Goal: Transaction & Acquisition: Purchase product/service

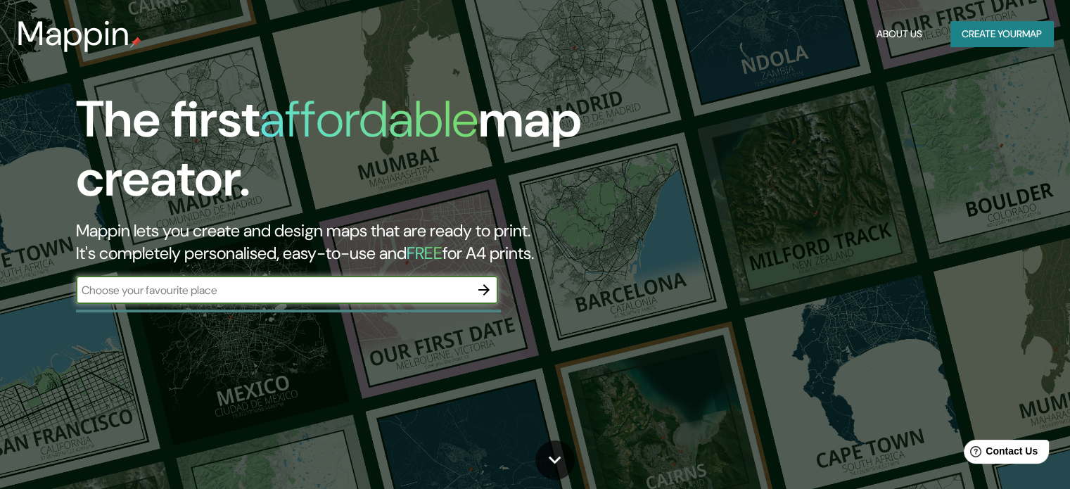
click at [312, 295] on input "text" at bounding box center [273, 290] width 394 height 16
drag, startPoint x: 1034, startPoint y: 1, endPoint x: 473, endPoint y: 294, distance: 632.5
click at [469, 296] on input "text" at bounding box center [273, 290] width 394 height 16
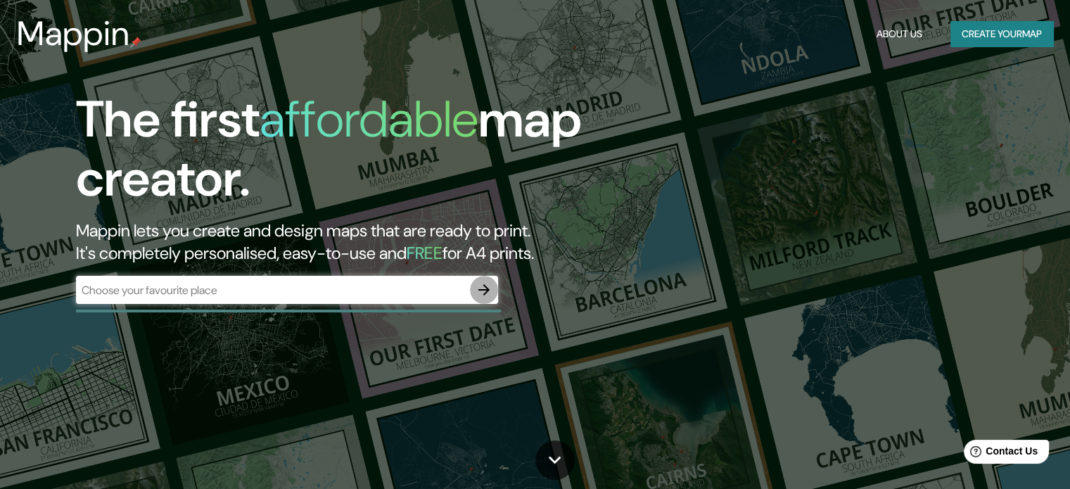
click at [481, 290] on icon "button" at bounding box center [483, 289] width 17 height 17
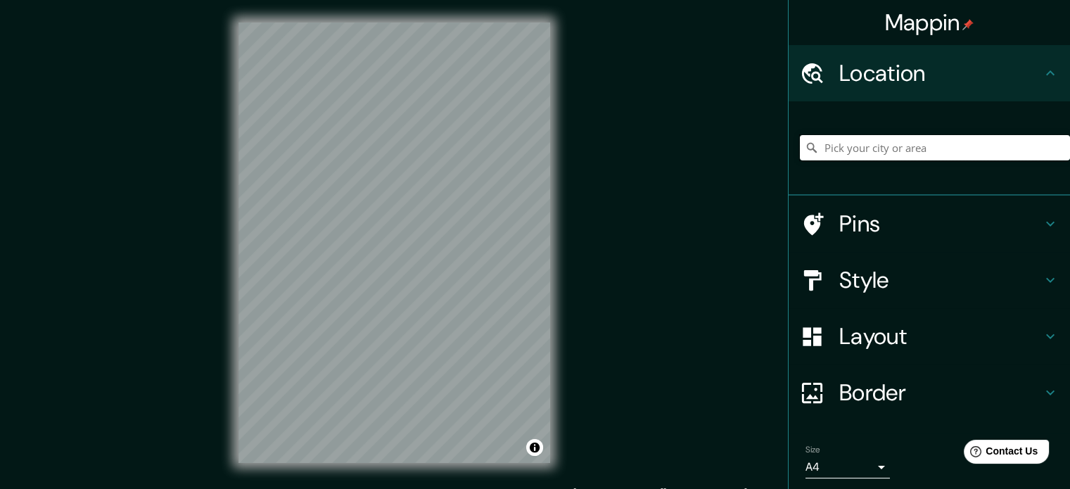
click at [888, 146] on input "Pick your city or area" at bounding box center [935, 147] width 270 height 25
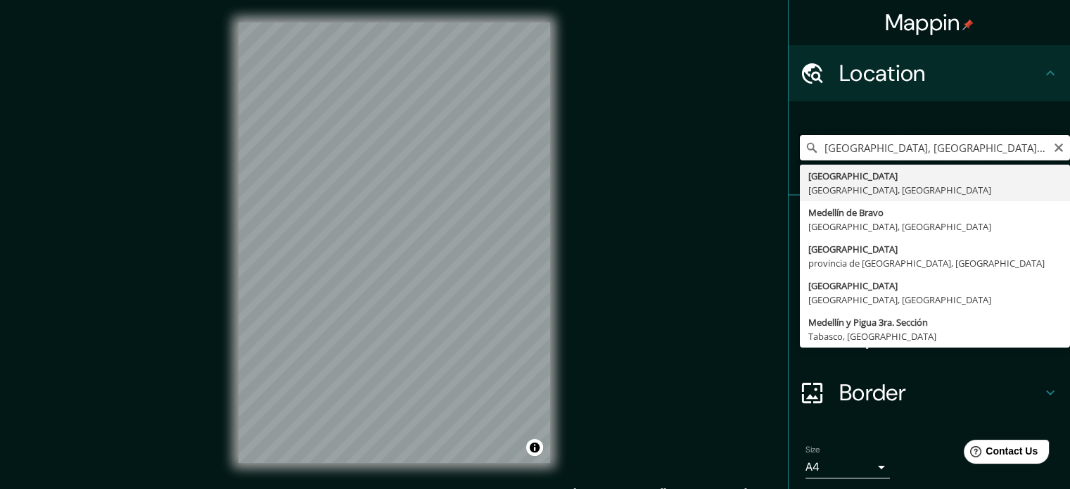
type input "[GEOGRAPHIC_DATA], [GEOGRAPHIC_DATA], [GEOGRAPHIC_DATA]"
drag, startPoint x: 904, startPoint y: 182, endPoint x: 869, endPoint y: 193, distance: 36.2
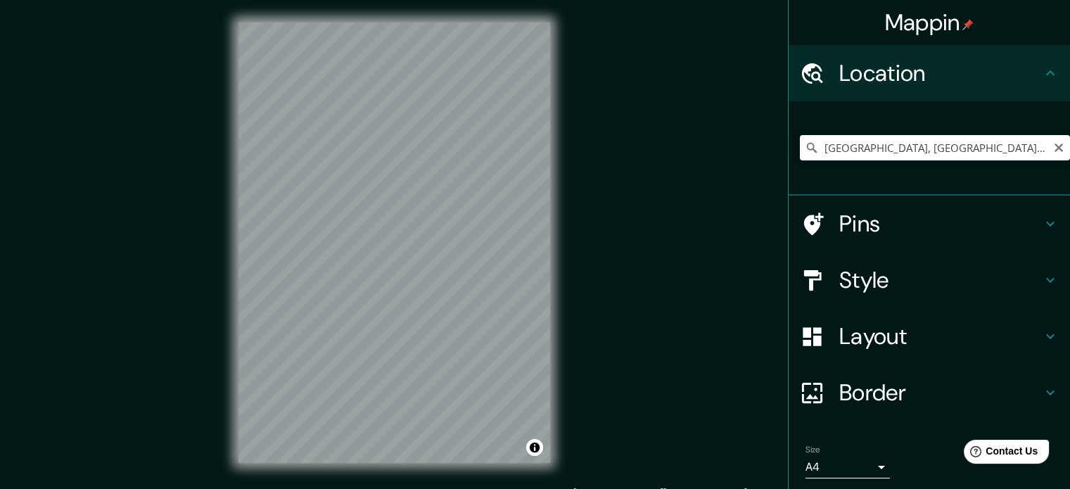
click at [883, 232] on h4 "Pins" at bounding box center [940, 224] width 203 height 28
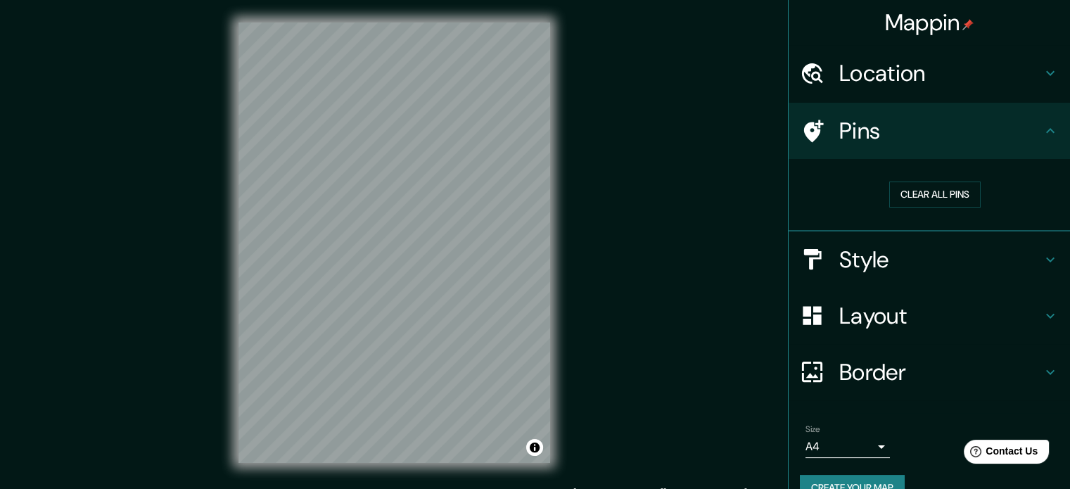
click at [884, 248] on h4 "Style" at bounding box center [940, 259] width 203 height 28
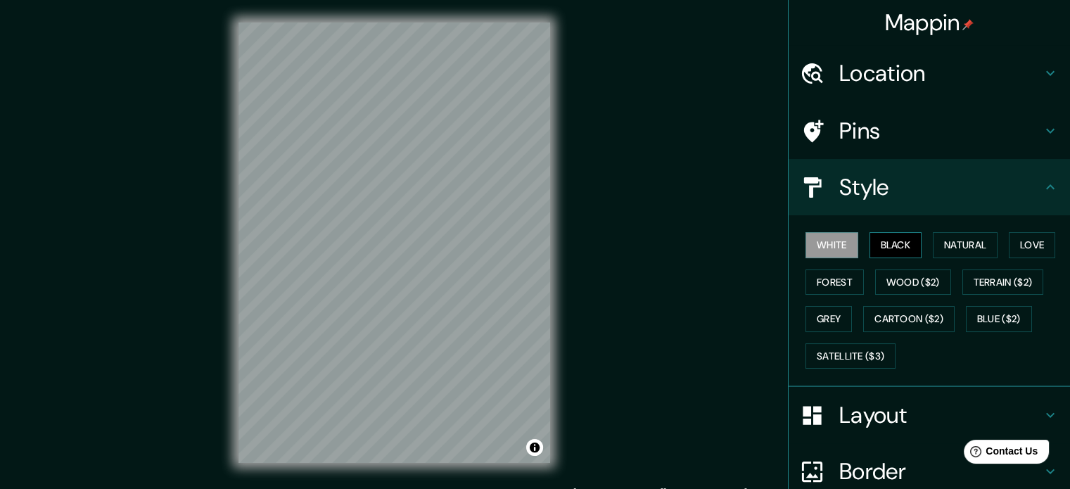
click at [876, 243] on button "Black" at bounding box center [895, 245] width 53 height 26
click at [938, 244] on button "Natural" at bounding box center [964, 245] width 65 height 26
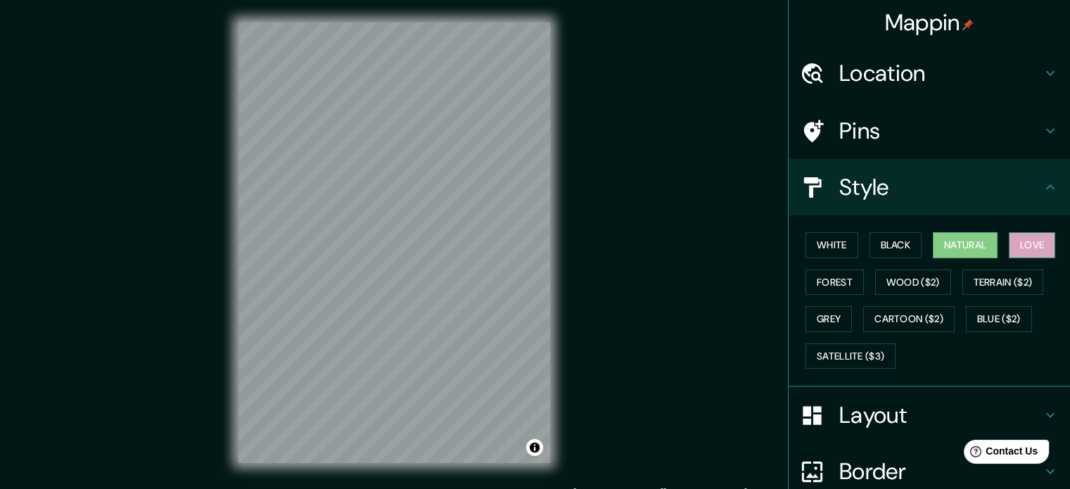
click at [1008, 245] on button "Love" at bounding box center [1031, 245] width 46 height 26
click at [819, 275] on button "Forest" at bounding box center [834, 282] width 58 height 26
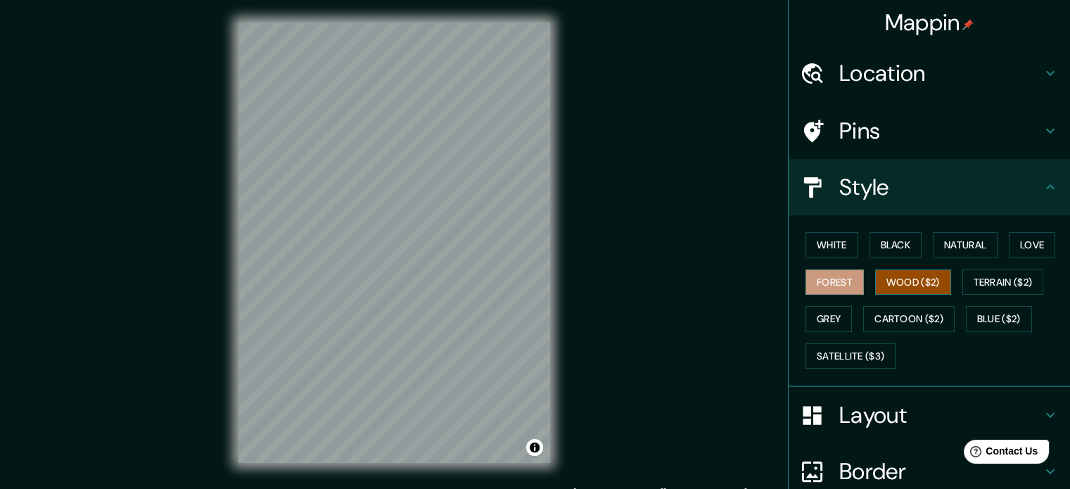
click at [880, 288] on button "Wood ($2)" at bounding box center [913, 282] width 76 height 26
click at [982, 275] on button "Terrain ($2)" at bounding box center [1003, 282] width 82 height 26
click at [902, 276] on button "Wood ($2)" at bounding box center [913, 282] width 76 height 26
click at [826, 323] on button "Grey" at bounding box center [828, 319] width 46 height 26
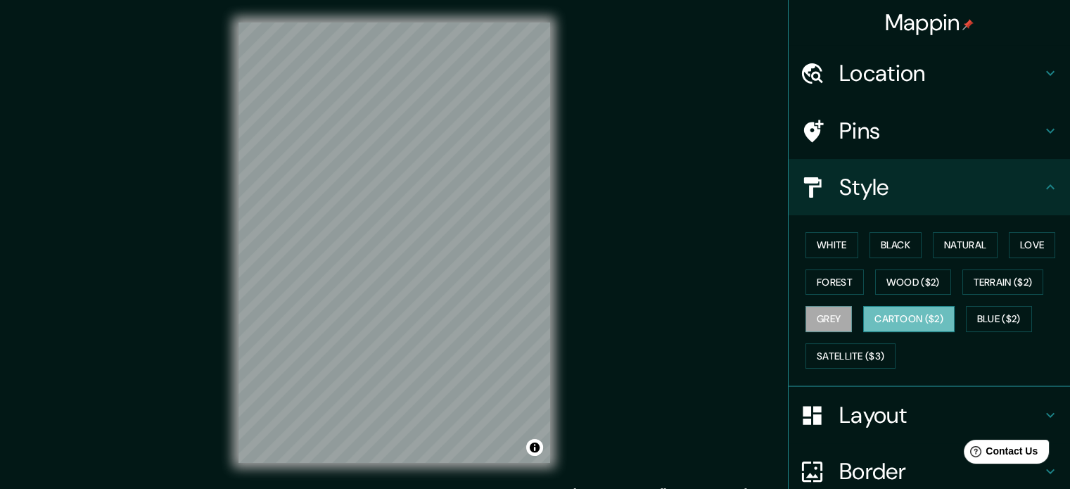
click at [886, 321] on button "Cartoon ($2)" at bounding box center [908, 319] width 91 height 26
click at [966, 308] on button "Blue ($2)" at bounding box center [999, 319] width 66 height 26
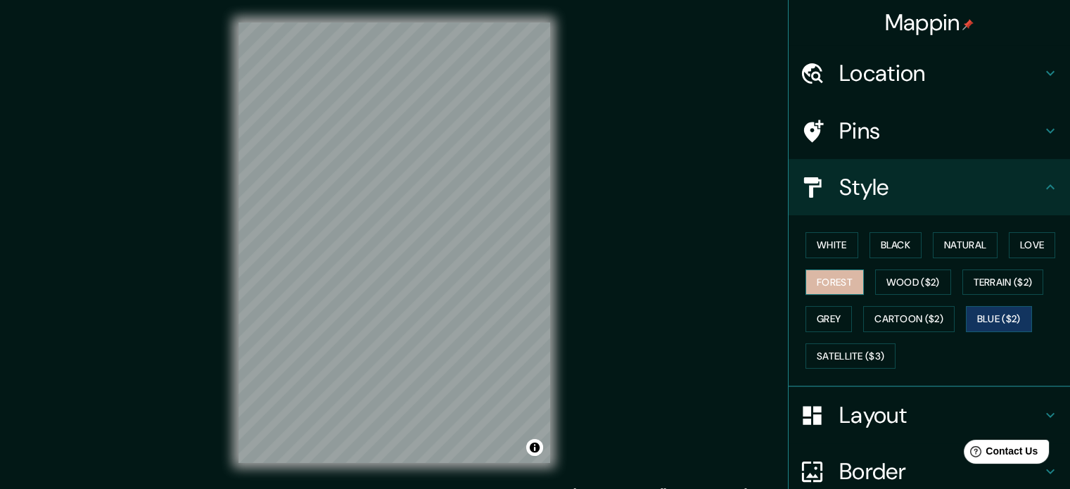
click at [835, 274] on button "Forest" at bounding box center [834, 282] width 58 height 26
click at [808, 248] on button "White" at bounding box center [831, 245] width 53 height 26
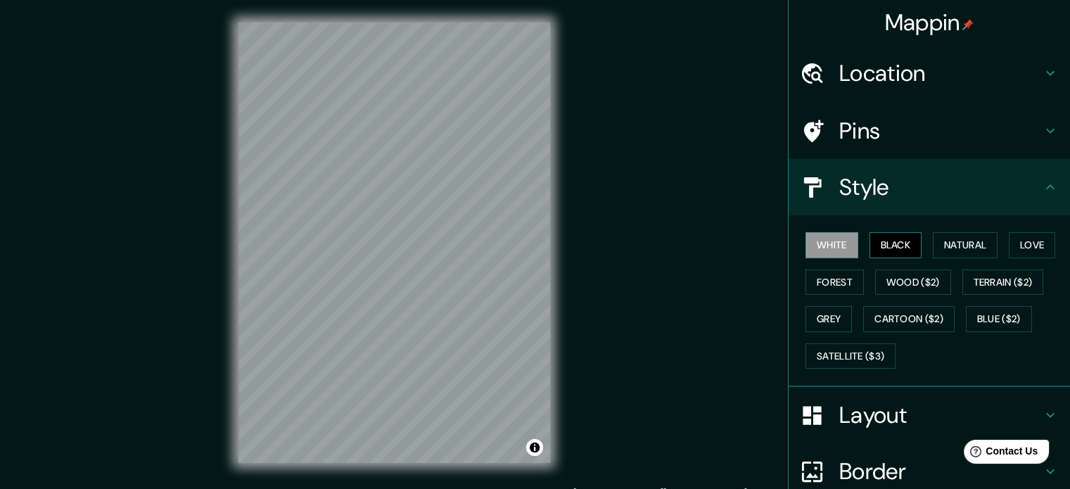
click at [871, 248] on button "Black" at bounding box center [895, 245] width 53 height 26
click at [828, 252] on button "White" at bounding box center [831, 245] width 53 height 26
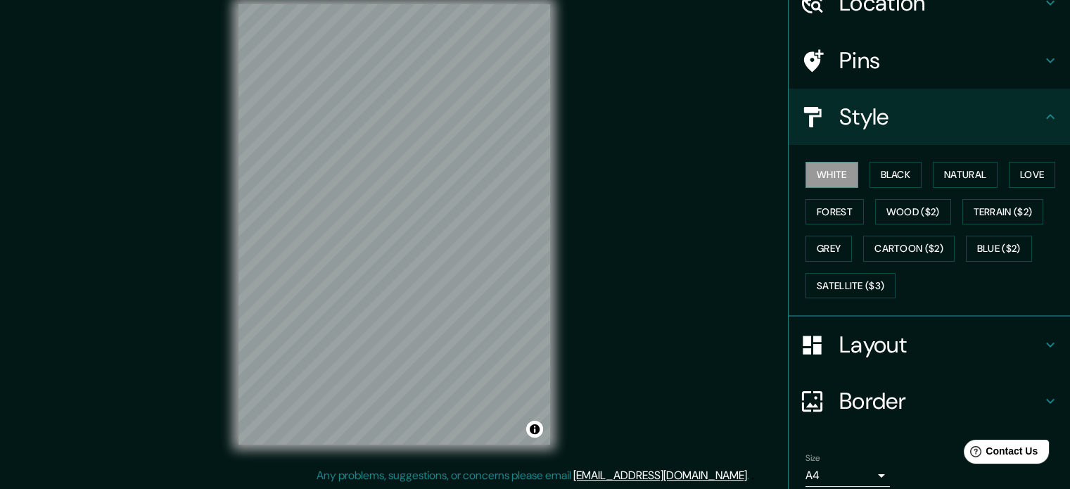
click at [875, 401] on h4 "Border" at bounding box center [940, 401] width 203 height 28
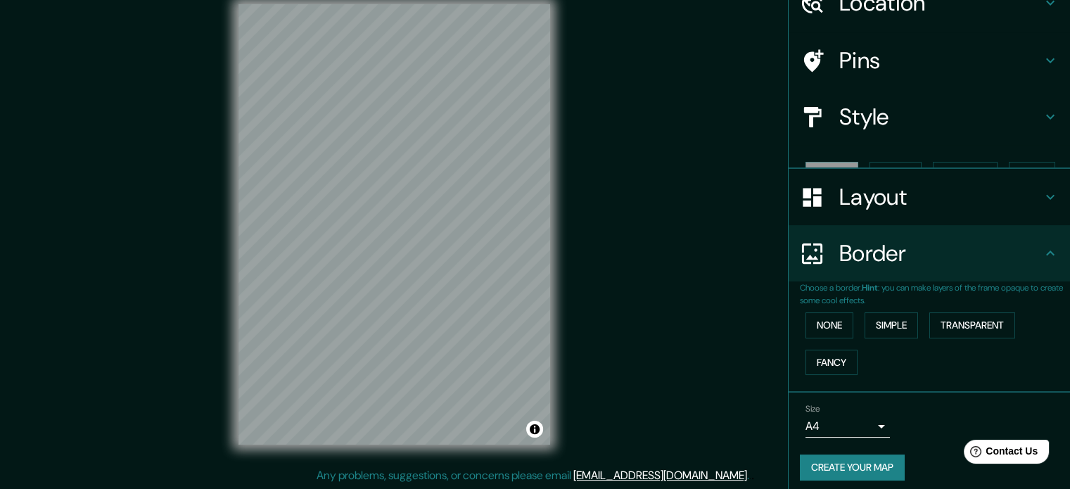
scroll to position [53, 0]
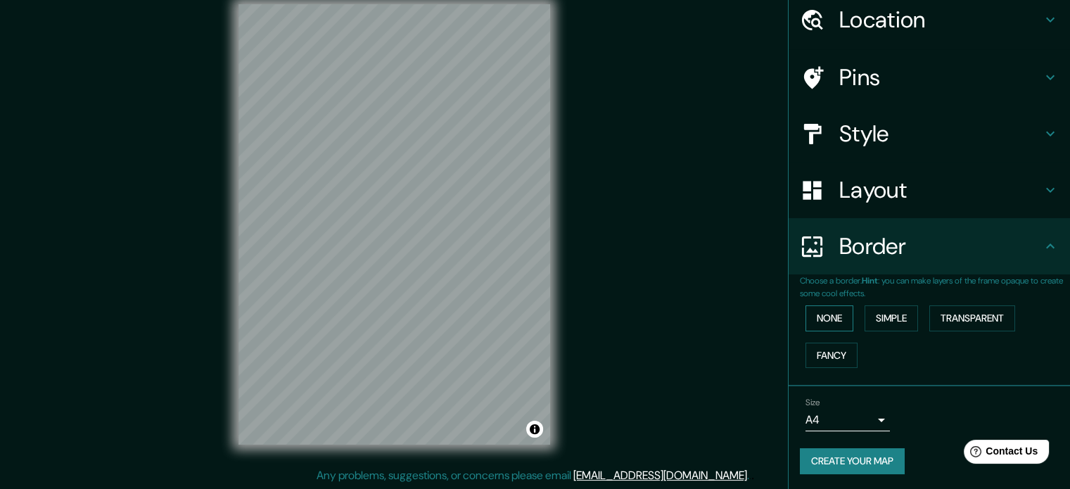
click at [816, 319] on button "None" at bounding box center [829, 318] width 48 height 26
click at [909, 320] on button "Simple" at bounding box center [890, 318] width 53 height 26
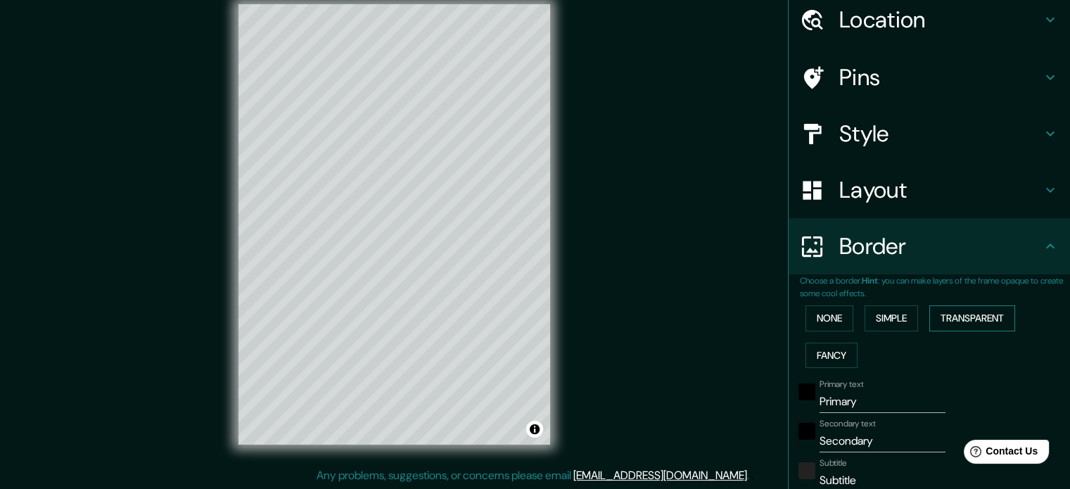
click at [968, 314] on button "Transparent" at bounding box center [972, 318] width 86 height 26
click at [813, 354] on button "Fancy" at bounding box center [831, 355] width 52 height 26
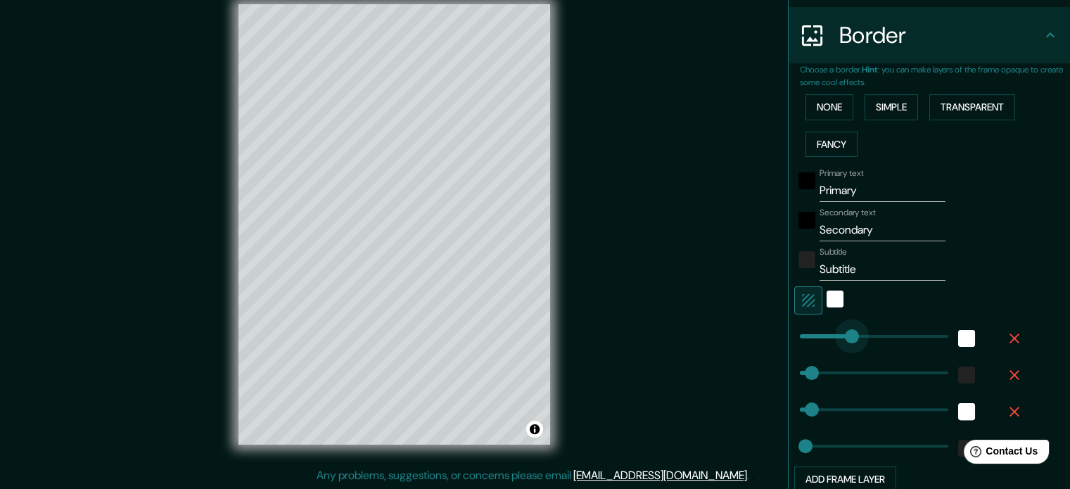
type input "0"
drag, startPoint x: 841, startPoint y: 334, endPoint x: 767, endPoint y: 345, distance: 74.7
type input "35"
type input "18"
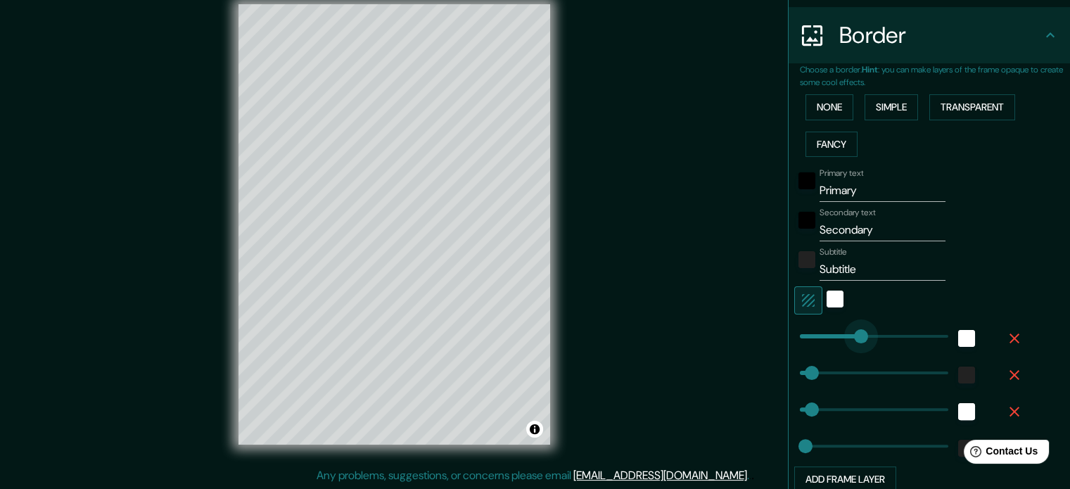
type input "182"
drag, startPoint x: 821, startPoint y: 339, endPoint x: 849, endPoint y: 334, distance: 28.6
type input "35"
type input "18"
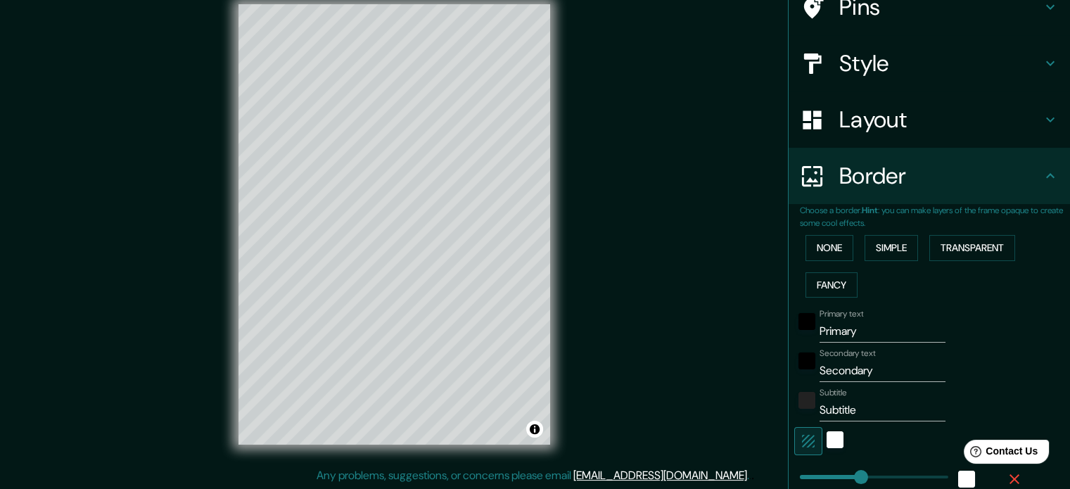
scroll to position [53, 0]
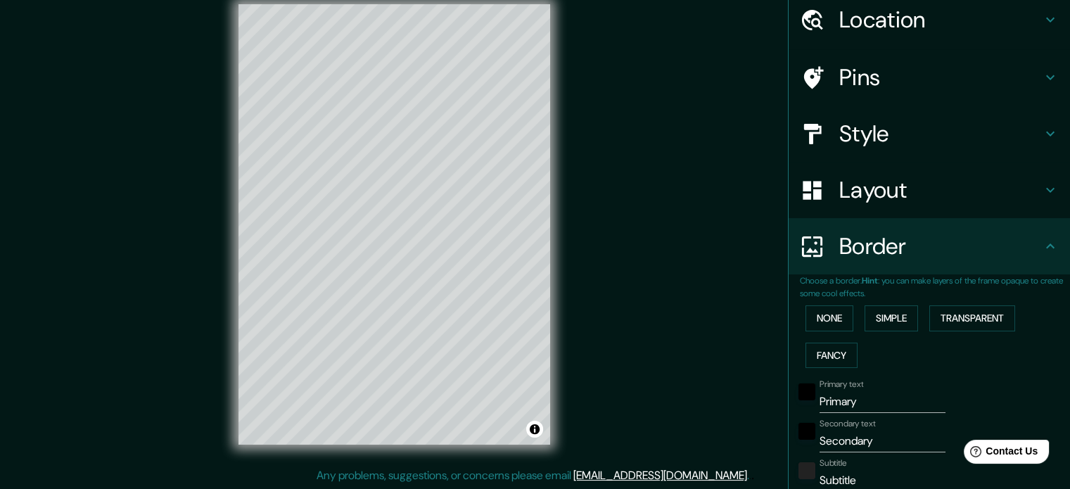
click at [1041, 243] on icon at bounding box center [1049, 246] width 17 height 17
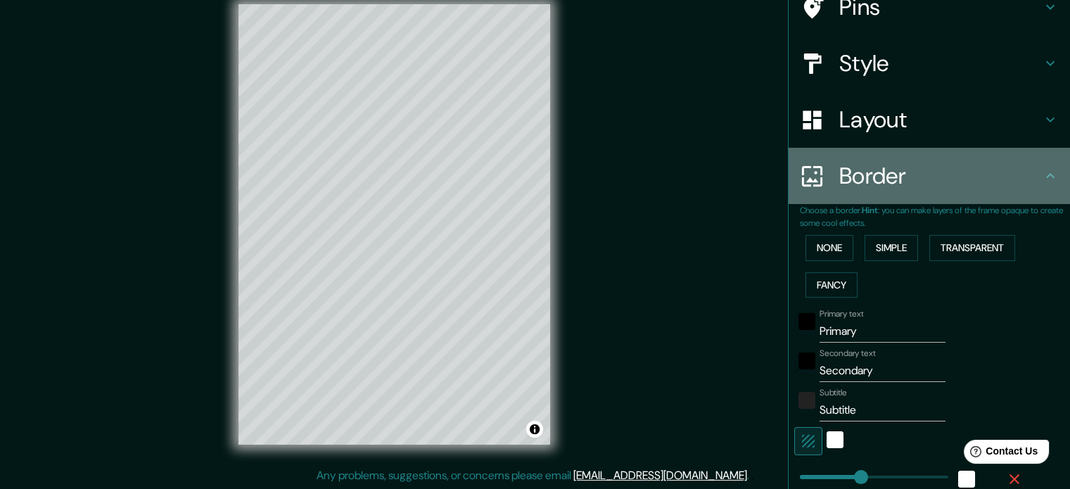
click at [989, 178] on h4 "Border" at bounding box center [940, 176] width 203 height 28
click at [1041, 171] on icon at bounding box center [1049, 175] width 17 height 17
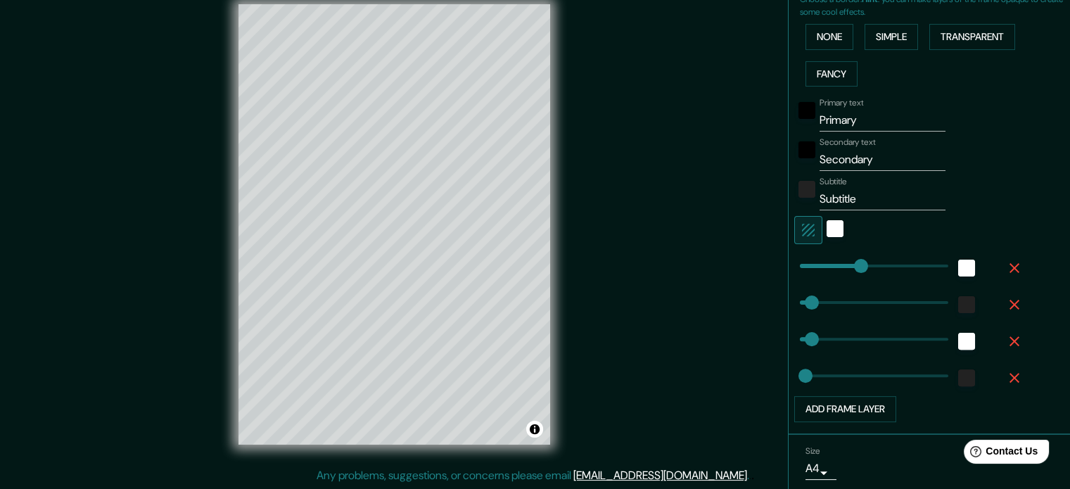
scroll to position [383, 0]
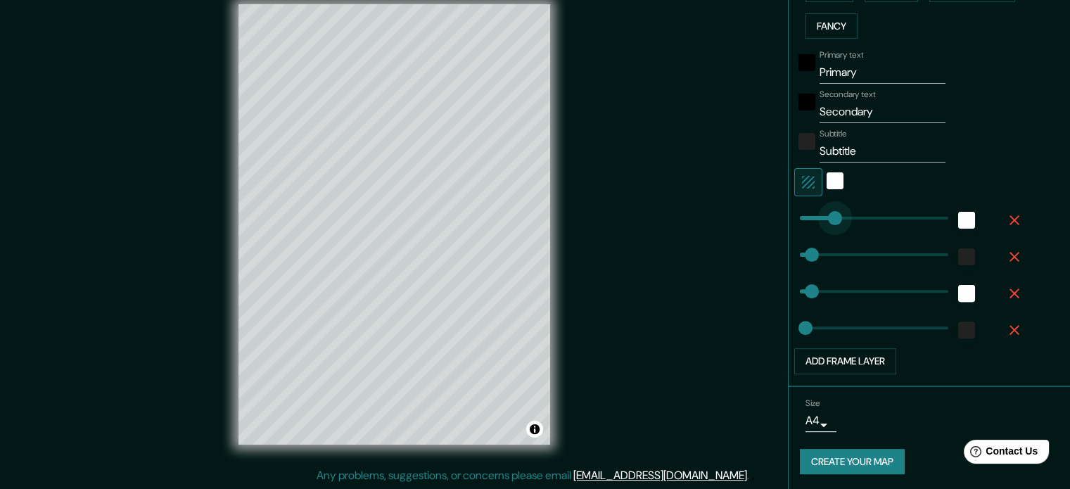
type input "81"
drag, startPoint x: 857, startPoint y: 218, endPoint x: 816, endPoint y: 222, distance: 41.0
type input "35"
type input "18"
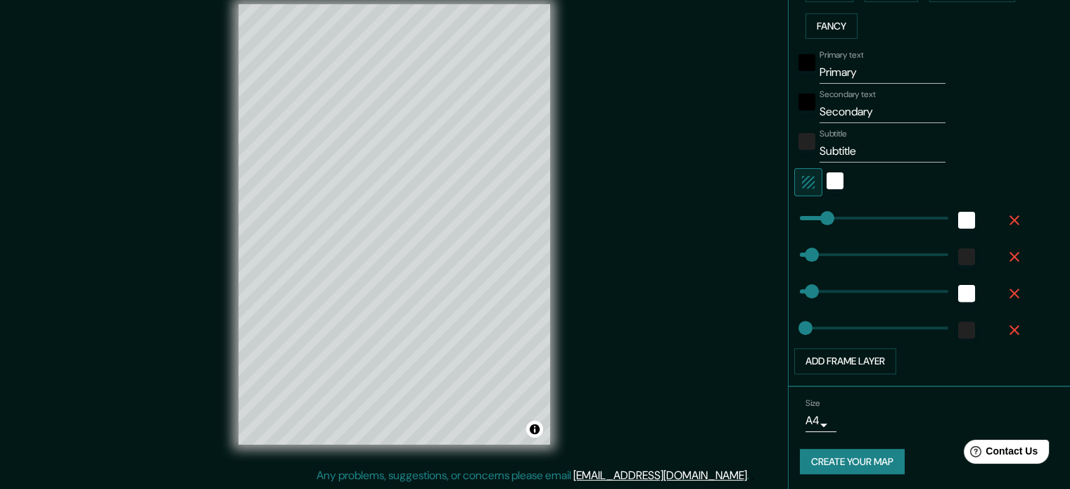
type input "35"
type input "18"
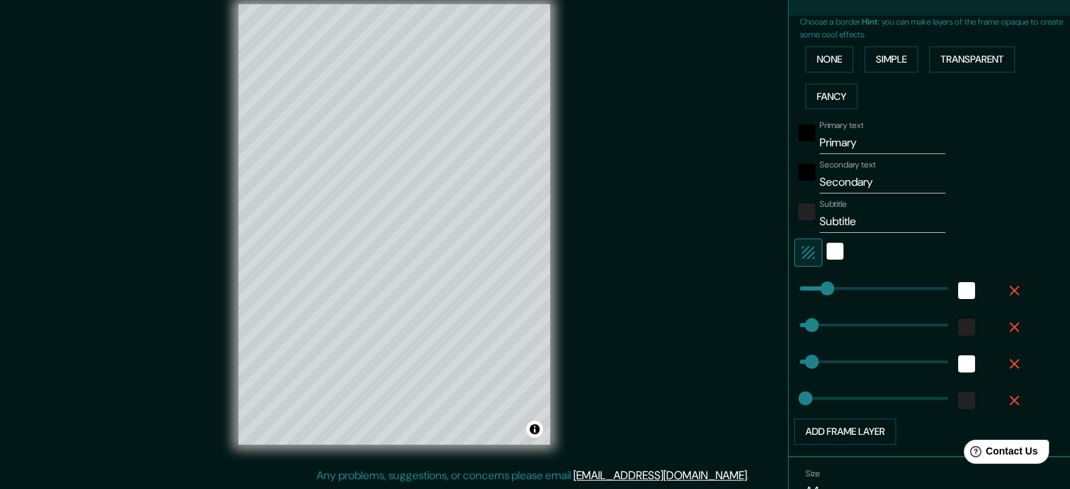
scroll to position [242, 0]
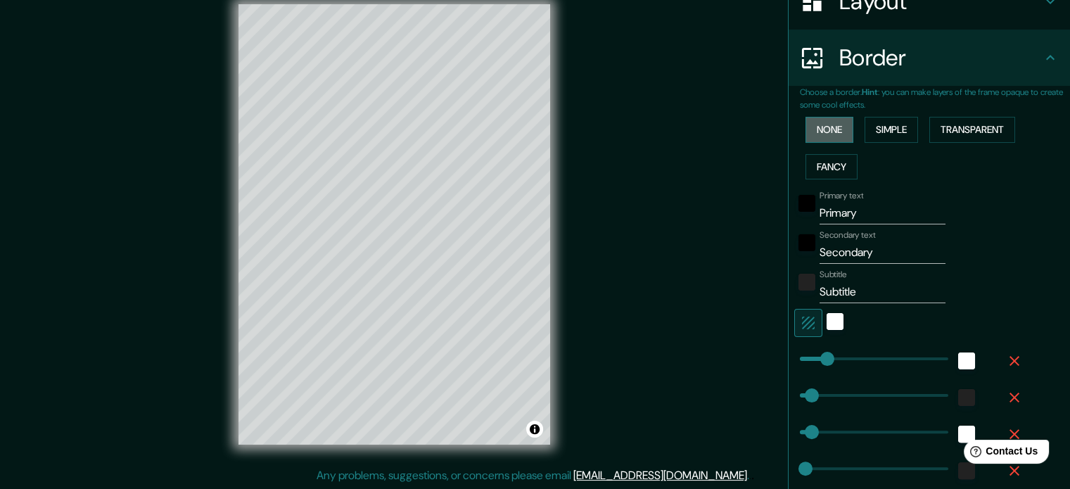
click at [830, 126] on button "None" at bounding box center [829, 130] width 48 height 26
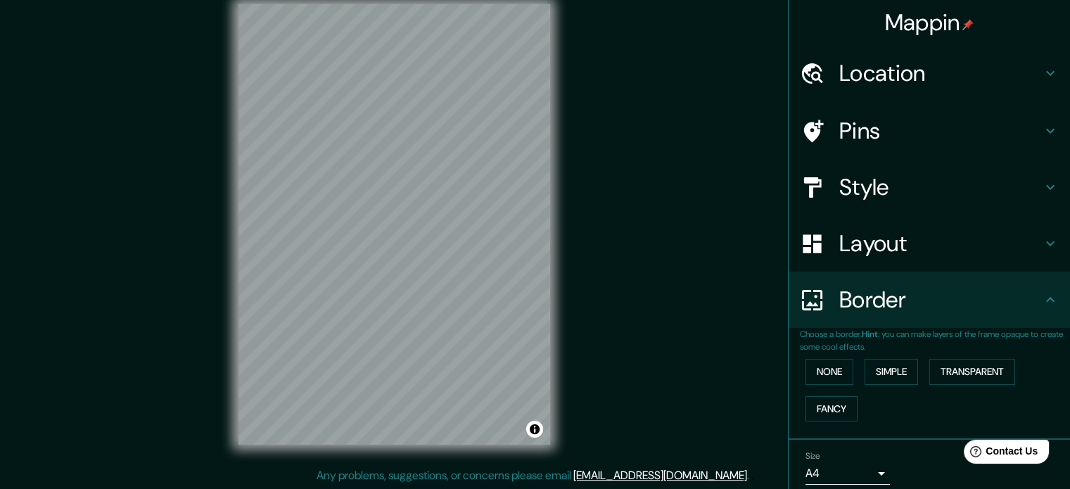
scroll to position [53, 0]
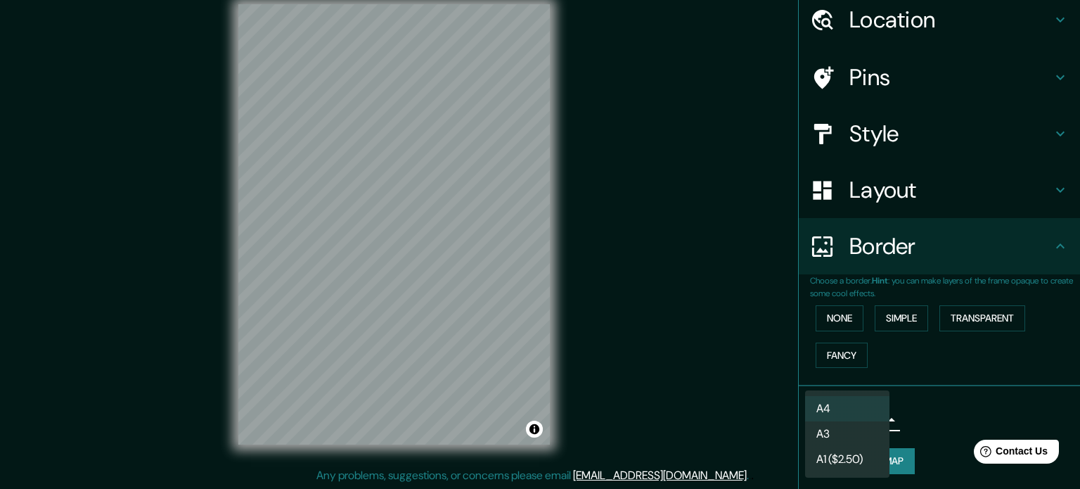
click at [850, 418] on body "Mappin Location [GEOGRAPHIC_DATA], [GEOGRAPHIC_DATA], [GEOGRAPHIC_DATA] Pins St…" at bounding box center [540, 226] width 1080 height 489
click at [928, 431] on div at bounding box center [540, 244] width 1080 height 489
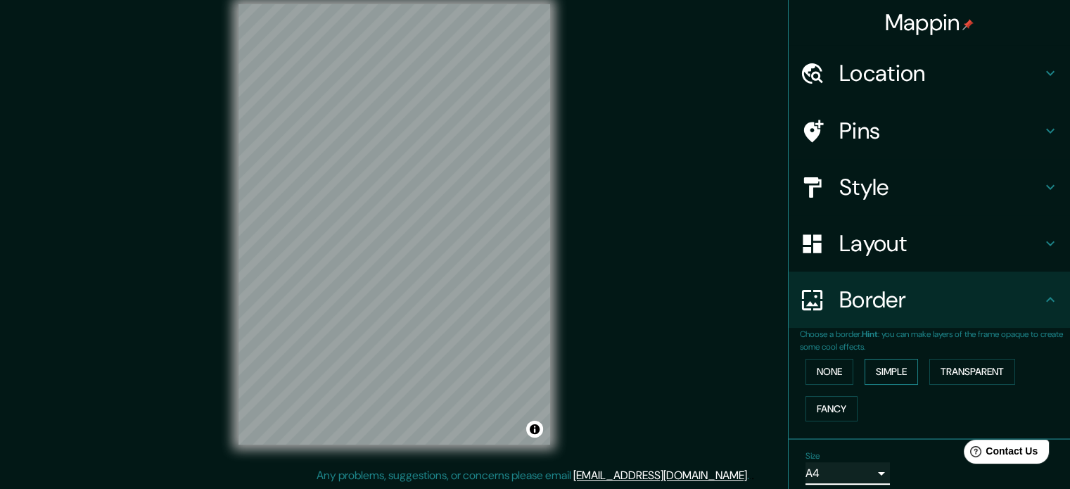
scroll to position [0, 0]
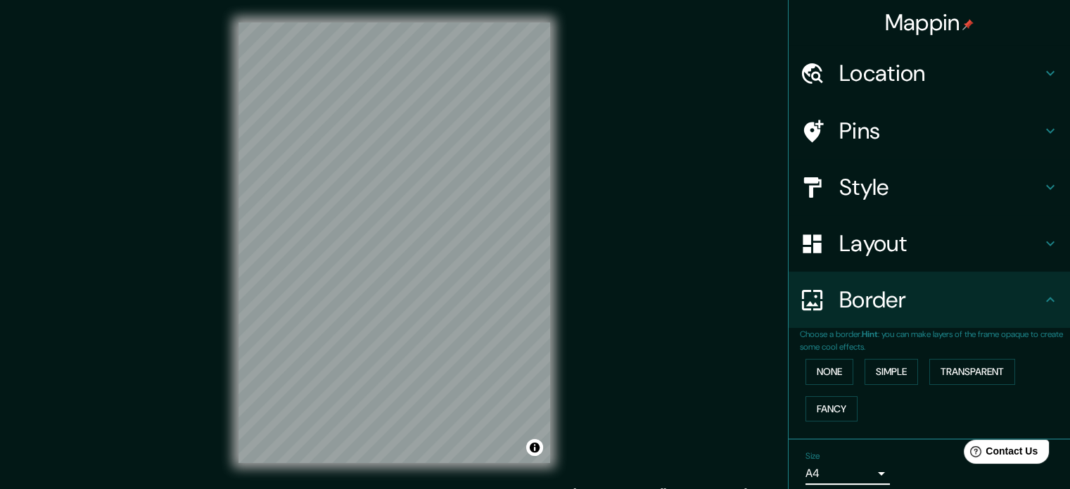
click at [911, 80] on h4 "Location" at bounding box center [940, 73] width 203 height 28
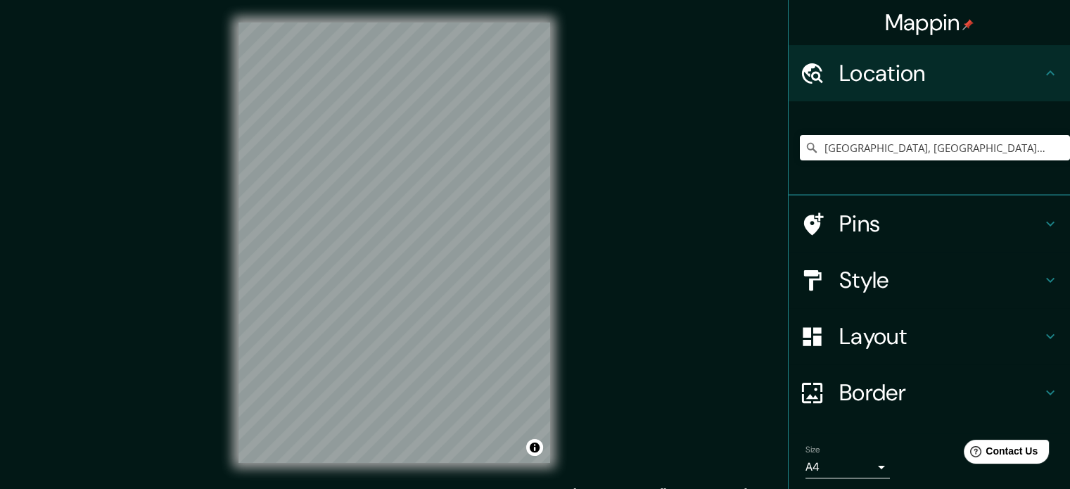
click at [920, 217] on h4 "Pins" at bounding box center [940, 224] width 203 height 28
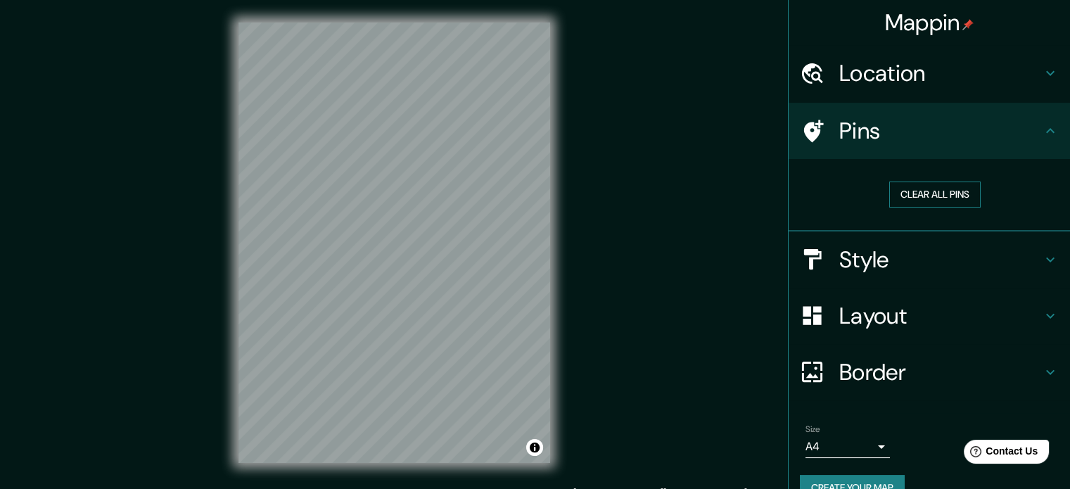
click at [914, 188] on button "Clear all pins" at bounding box center [934, 194] width 91 height 26
click at [928, 201] on button "Clear all pins" at bounding box center [934, 194] width 91 height 26
click at [870, 267] on h4 "Style" at bounding box center [940, 259] width 203 height 28
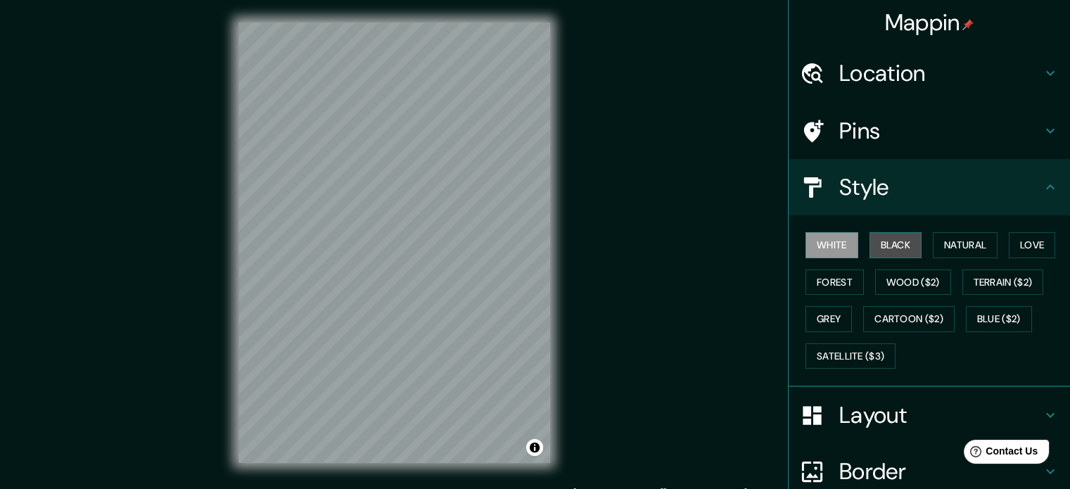
click at [877, 241] on button "Black" at bounding box center [895, 245] width 53 height 26
click at [833, 241] on button "White" at bounding box center [831, 245] width 53 height 26
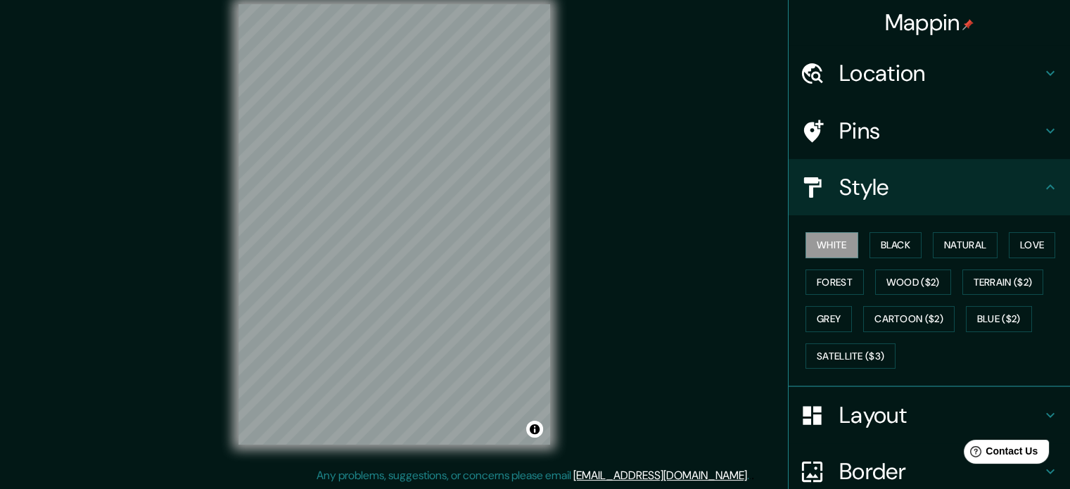
scroll to position [125, 0]
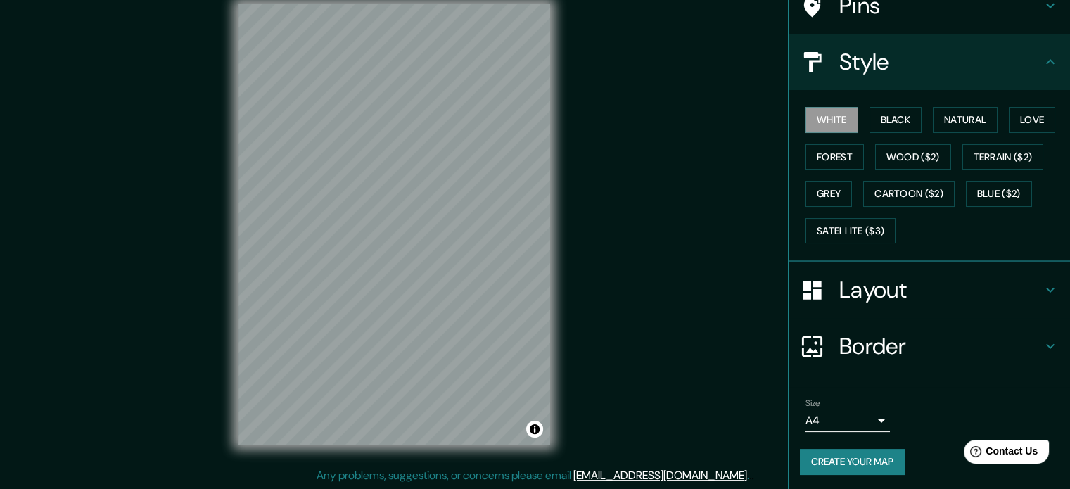
click at [849, 454] on button "Create your map" at bounding box center [852, 462] width 105 height 26
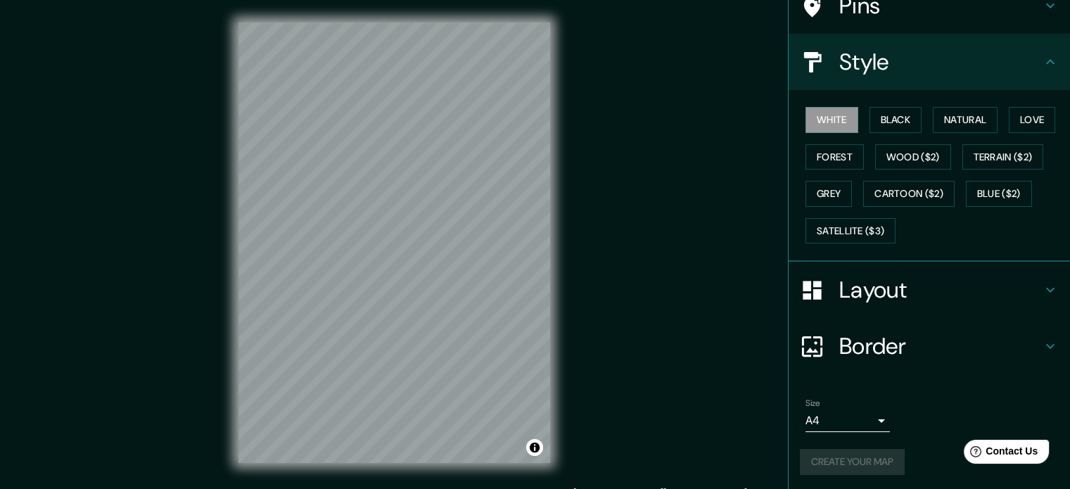
scroll to position [18, 0]
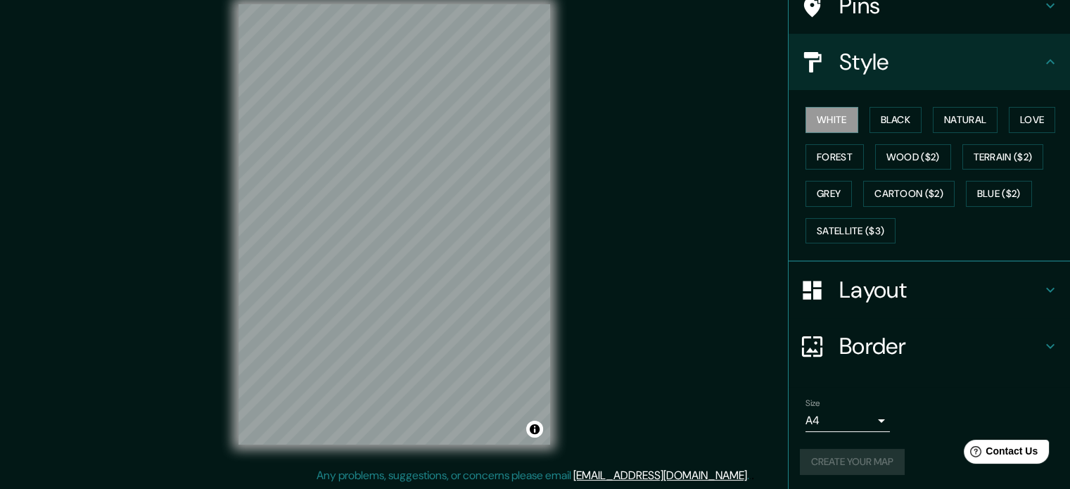
click at [859, 457] on div "Create your map" at bounding box center [929, 462] width 259 height 26
